Goal: Find specific page/section: Find specific page/section

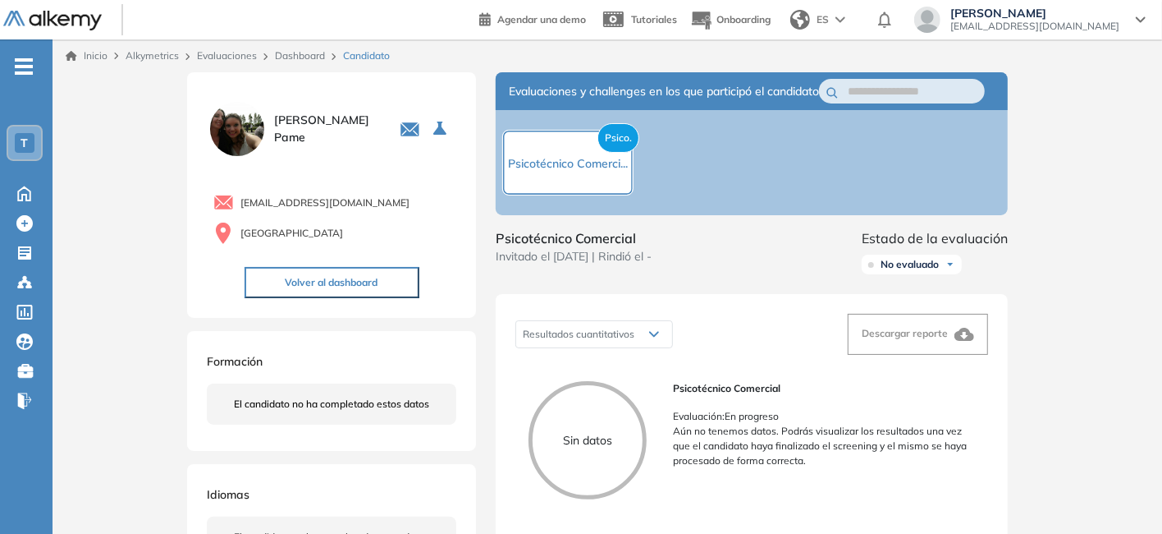
click at [305, 62] on div "Inicio Alkymetrics Evaluaciones Dashboard Candidato" at bounding box center [608, 55] width 1110 height 33
click at [301, 55] on link "Dashboard" at bounding box center [300, 55] width 50 height 12
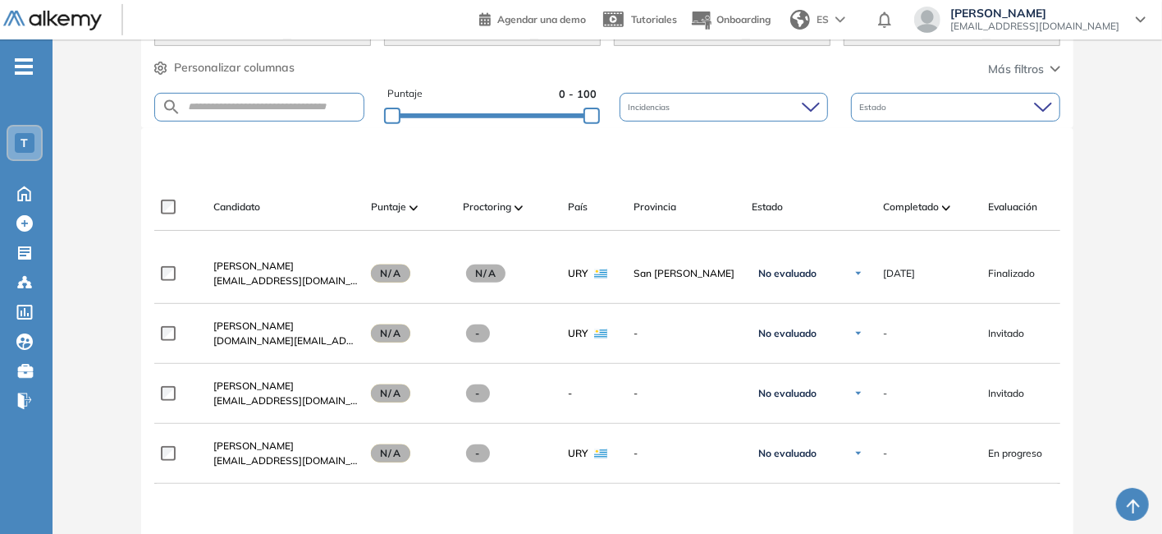
scroll to position [410, 0]
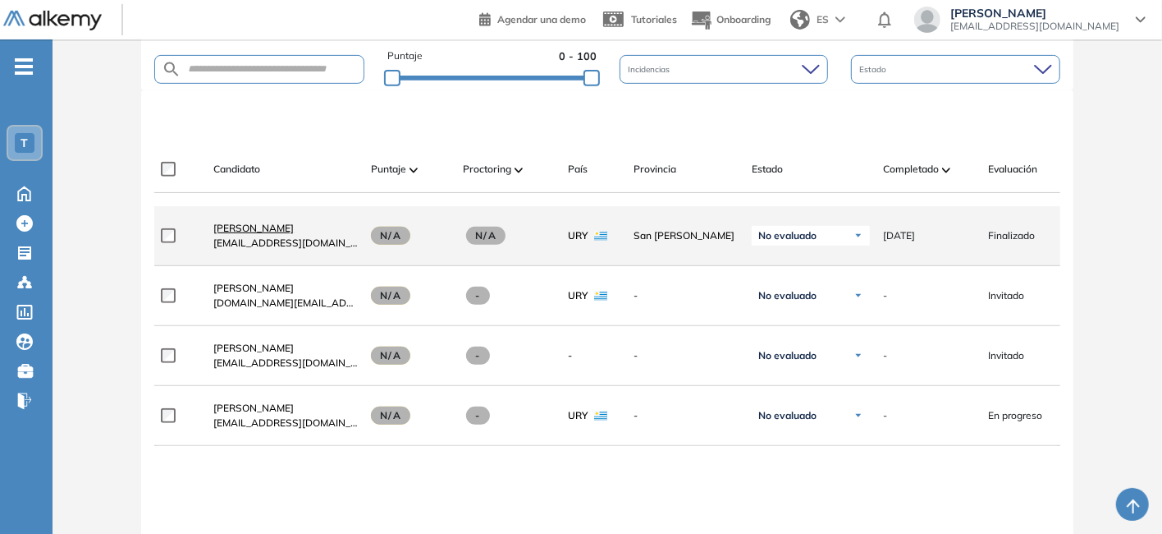
click at [273, 233] on span "[PERSON_NAME]" at bounding box center [253, 228] width 80 height 12
